Goal: Download file/media

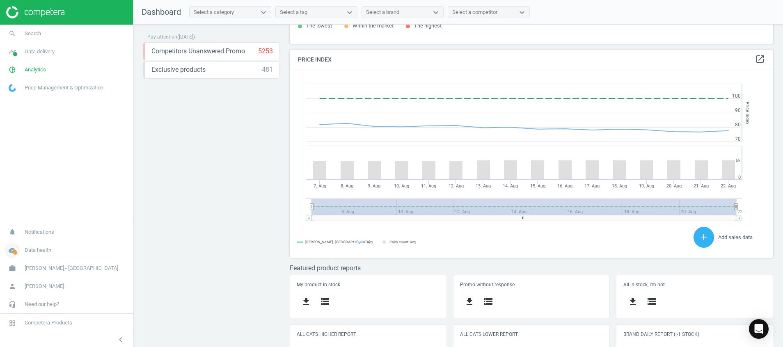
scroll to position [176, 0]
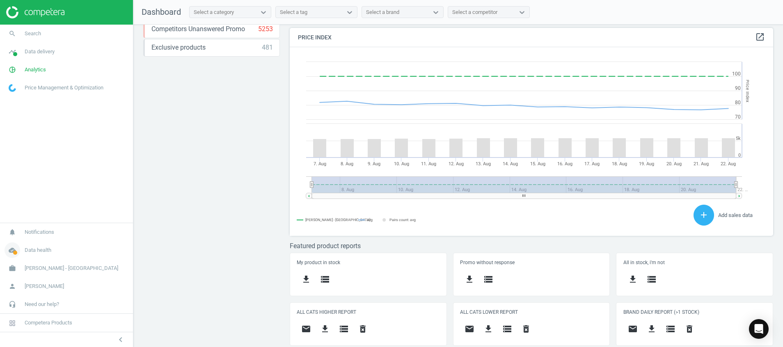
click at [9, 250] on icon "cloud_done" at bounding box center [13, 251] width 16 height 16
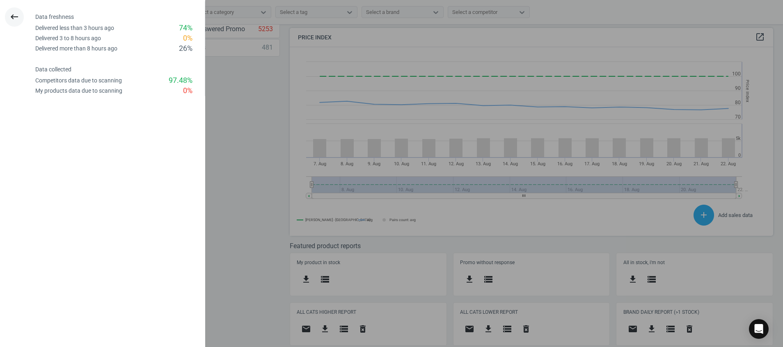
click at [14, 14] on icon "keyboard_backspace" at bounding box center [14, 17] width 10 height 10
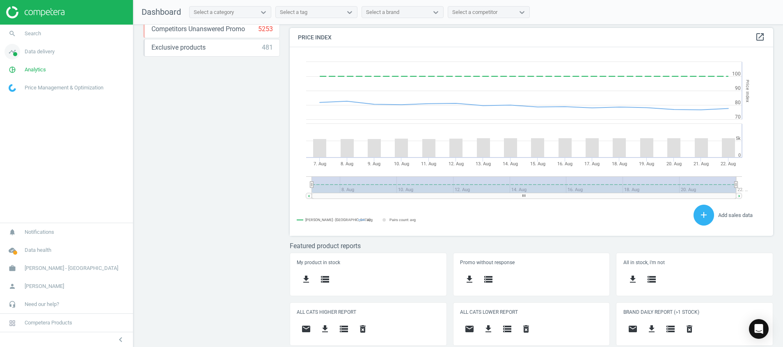
click at [13, 53] on icon "timeline" at bounding box center [13, 52] width 16 height 16
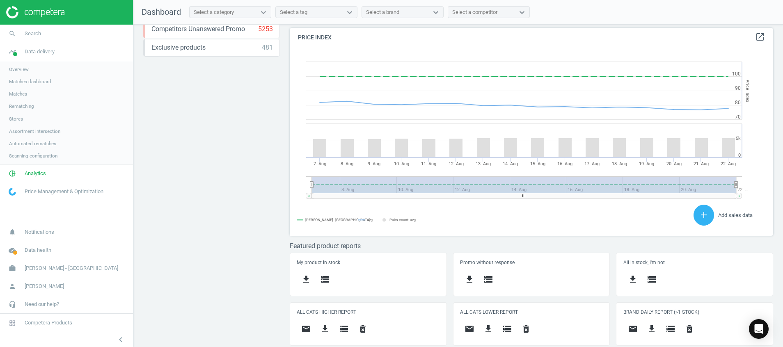
click at [16, 118] on span "Stores" at bounding box center [16, 119] width 14 height 7
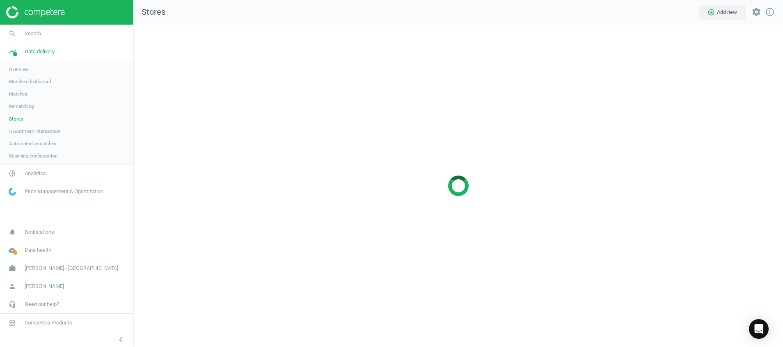
scroll to position [342, 669]
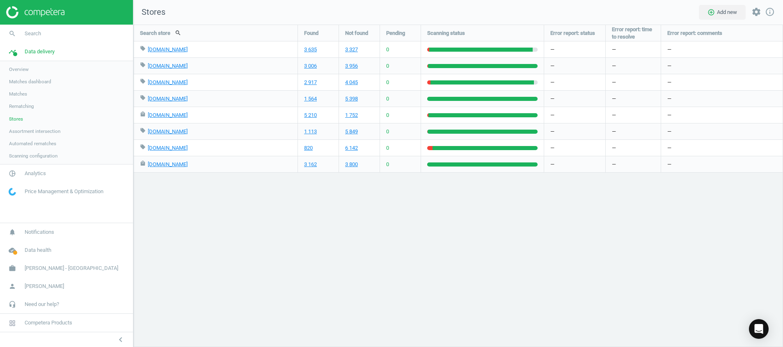
click at [37, 12] on img at bounding box center [35, 12] width 58 height 12
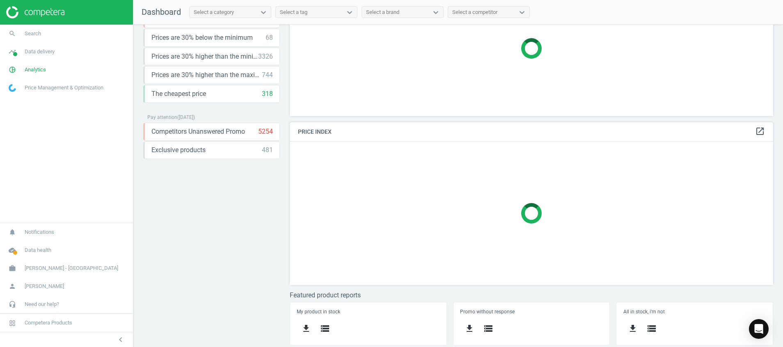
scroll to position [122, 0]
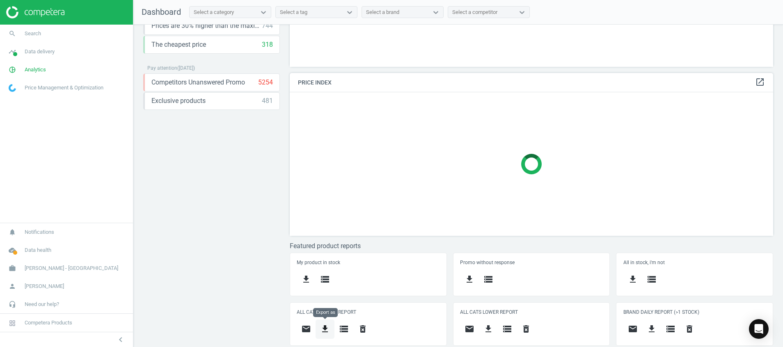
click at [323, 328] on icon "get_app" at bounding box center [325, 329] width 10 height 10
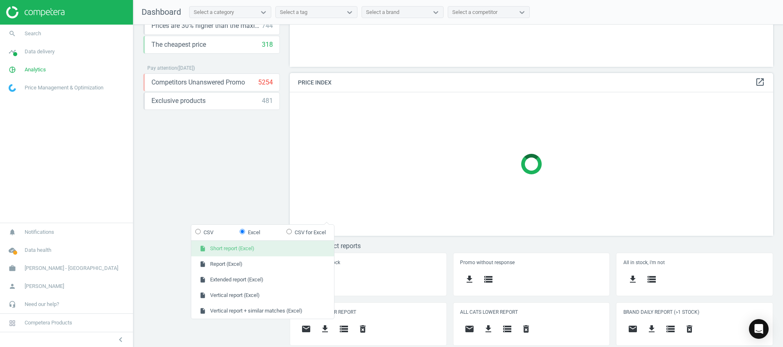
click at [287, 251] on button "insert_drive_file Short report (Excel)" at bounding box center [262, 249] width 143 height 16
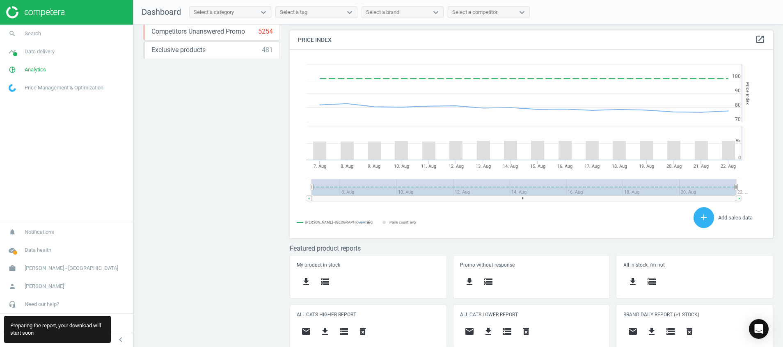
scroll to position [176, 0]
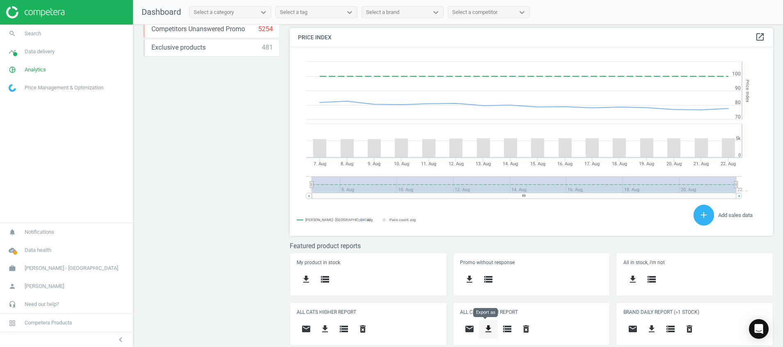
click at [487, 331] on icon "get_app" at bounding box center [489, 329] width 10 height 10
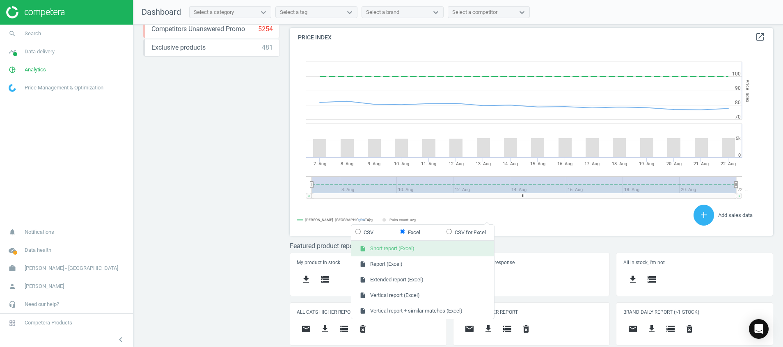
click at [453, 250] on button "insert_drive_file Short report (Excel)" at bounding box center [422, 249] width 143 height 16
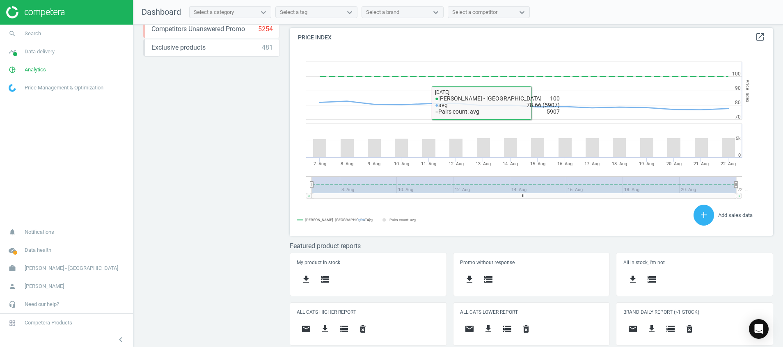
click at [226, 195] on div "Price protection ( 22.08.25 ) Prices are 100% below min competitor 16 keyboard_…" at bounding box center [458, 188] width 650 height 327
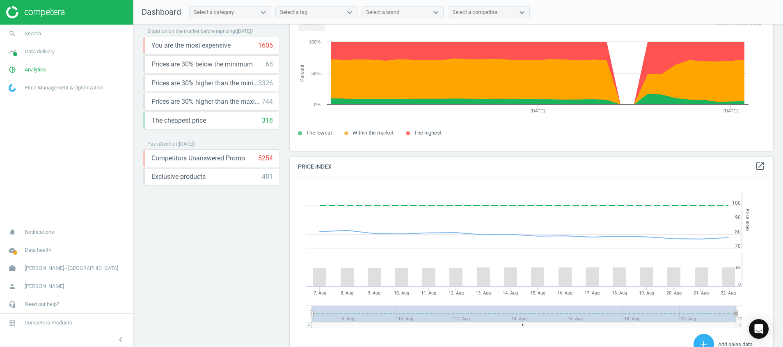
scroll to position [0, 0]
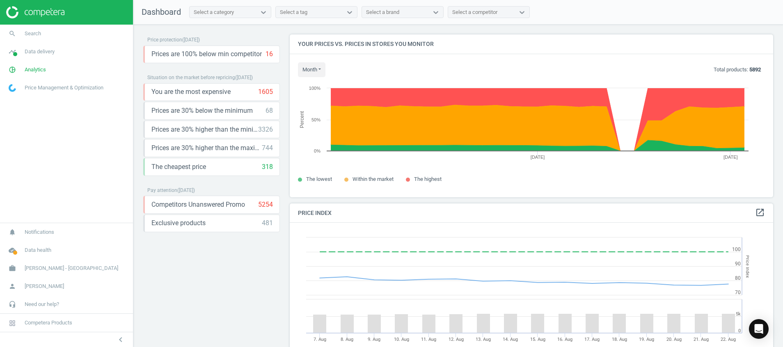
click at [32, 14] on img at bounding box center [35, 12] width 58 height 12
